Goal: Navigation & Orientation: Find specific page/section

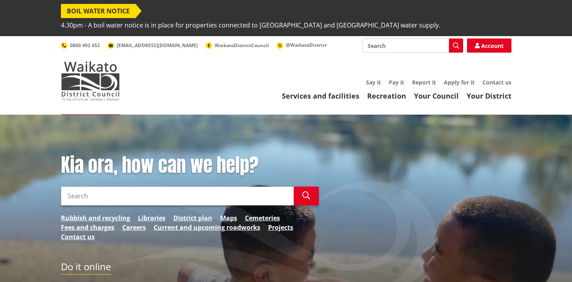
click at [397, 39] on input "Search" at bounding box center [412, 46] width 101 height 14
click at [380, 125] on div "Kia ora, how can we help? Search Search Rubbish and recycling Libraries Distric…" at bounding box center [286, 259] width 572 height 288
click at [163, 187] on input "Search" at bounding box center [177, 196] width 233 height 19
click at [339, 91] on link "Services and facilities" at bounding box center [320, 95] width 77 height 9
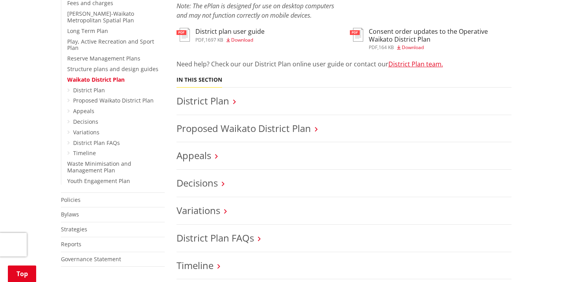
scroll to position [320, 0]
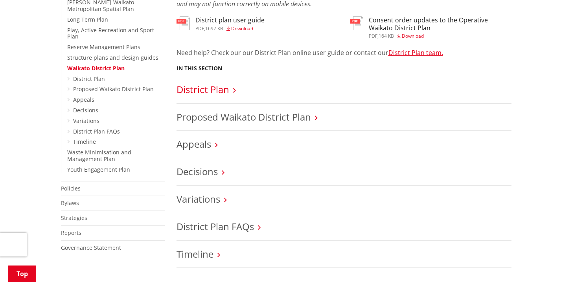
click at [224, 83] on link "District Plan" at bounding box center [202, 89] width 53 height 13
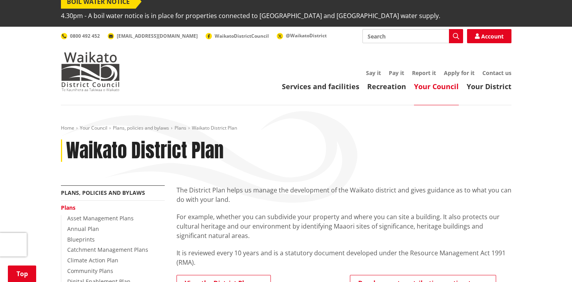
scroll to position [0, 0]
